Goal: Entertainment & Leisure: Consume media (video, audio)

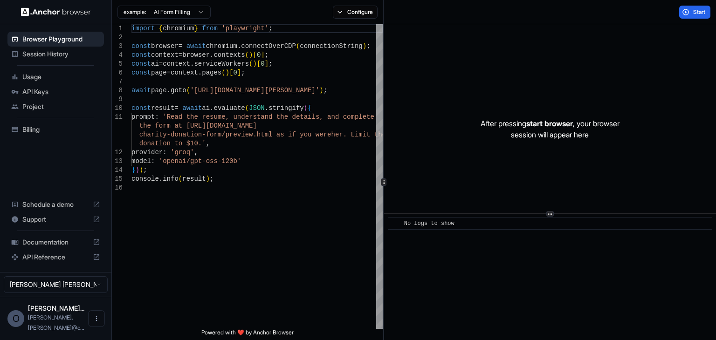
click at [55, 55] on span "Session History" at bounding box center [61, 53] width 78 height 9
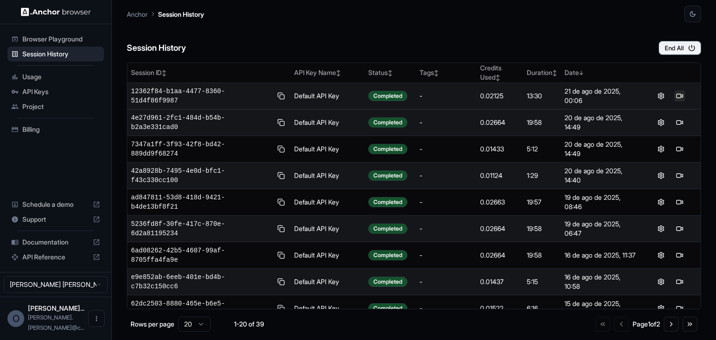
click at [674, 97] on button at bounding box center [679, 95] width 11 height 11
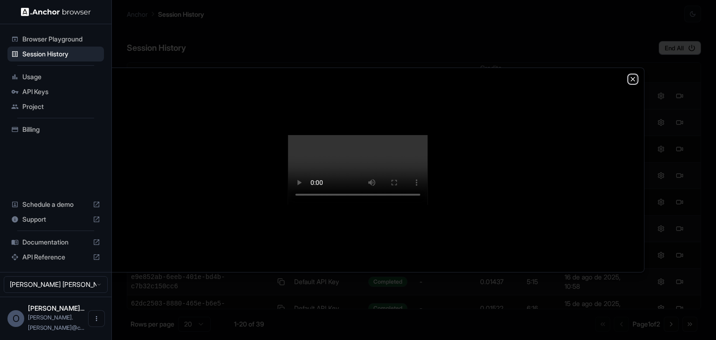
click at [630, 76] on icon "button" at bounding box center [632, 79] width 7 height 7
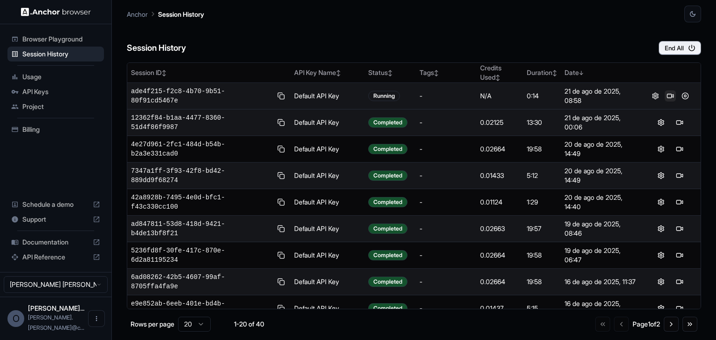
click at [665, 97] on button at bounding box center [670, 95] width 11 height 11
click at [681, 45] on button "End All" at bounding box center [680, 48] width 42 height 14
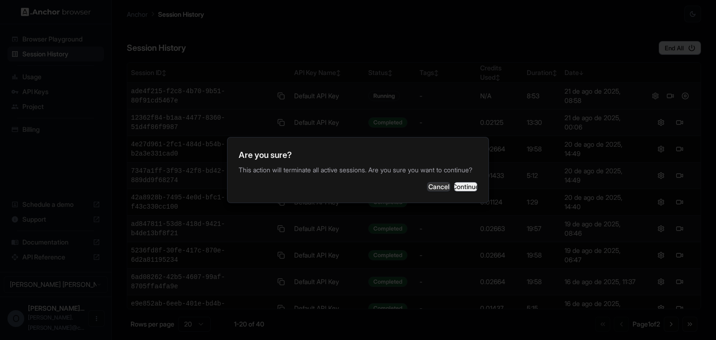
click at [458, 192] on button "Continue" at bounding box center [465, 186] width 23 height 9
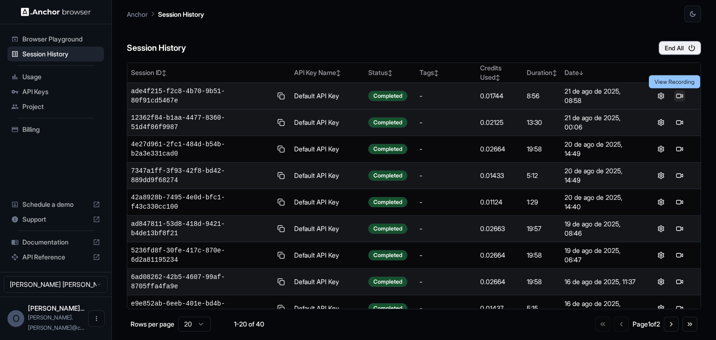
click at [675, 96] on button at bounding box center [679, 95] width 11 height 11
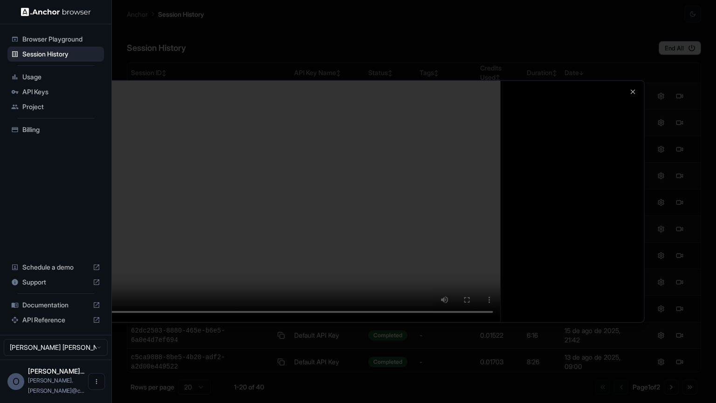
click at [532, 206] on video at bounding box center [358, 201] width 572 height 241
click at [387, 223] on video at bounding box center [358, 201] width 572 height 241
click at [459, 165] on video at bounding box center [358, 201] width 572 height 241
click at [478, 144] on video at bounding box center [358, 201] width 572 height 241
click at [433, 157] on video at bounding box center [358, 201] width 572 height 241
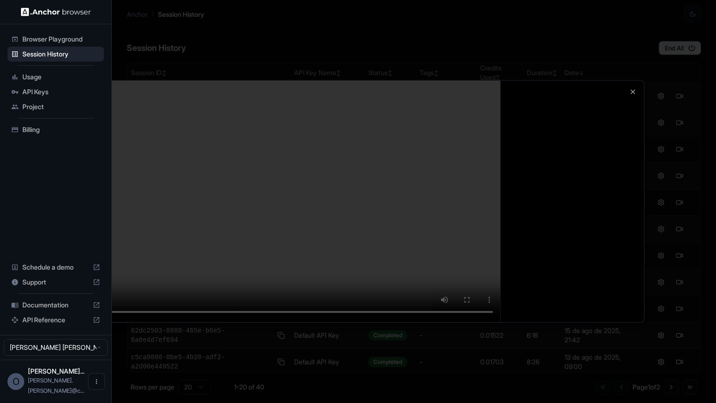
click at [433, 157] on video at bounding box center [358, 201] width 572 height 241
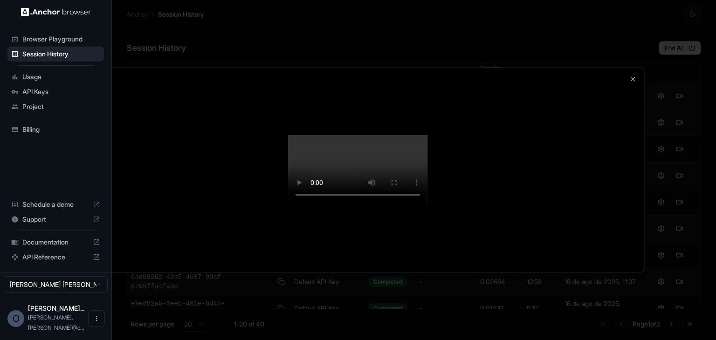
click at [356, 175] on video at bounding box center [358, 170] width 140 height 70
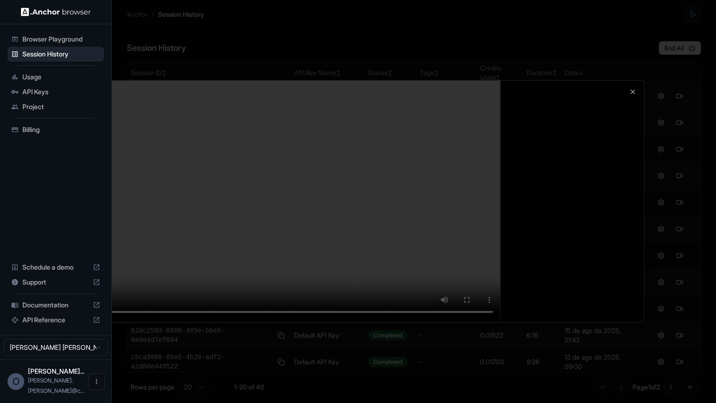
click at [420, 237] on video at bounding box center [358, 201] width 572 height 241
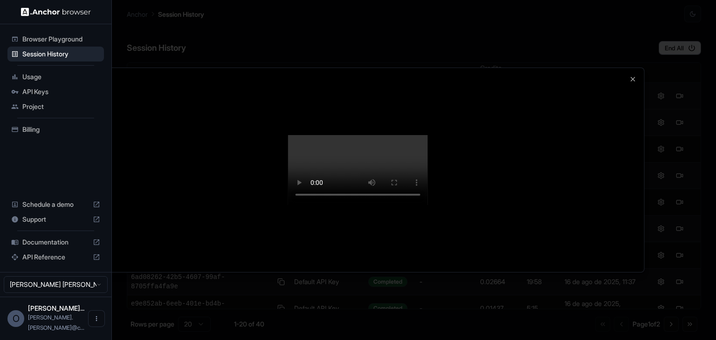
click at [428, 181] on video at bounding box center [358, 170] width 140 height 70
click at [631, 76] on icon "button" at bounding box center [632, 79] width 7 height 7
